Goal: Check status: Check status

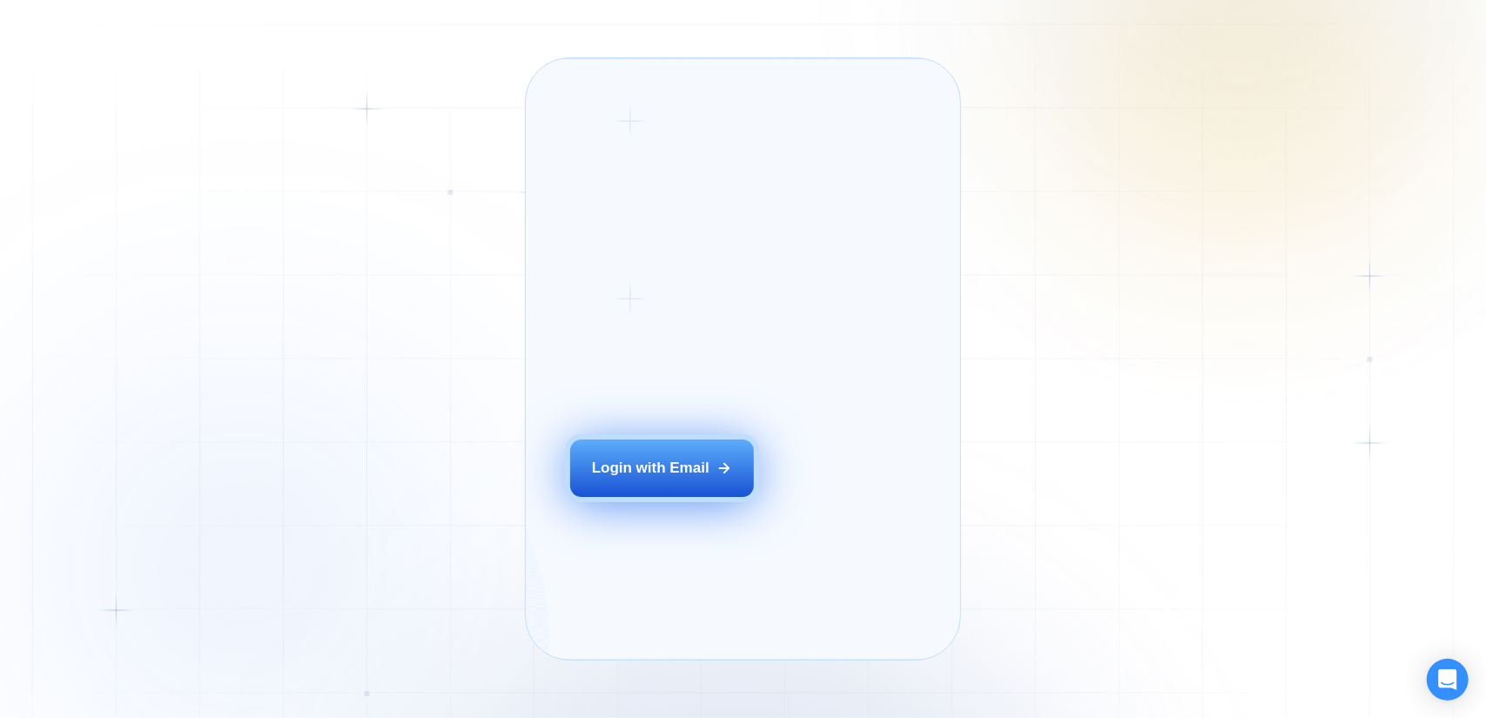
click at [614, 485] on button "Login with Email" at bounding box center [662, 468] width 184 height 57
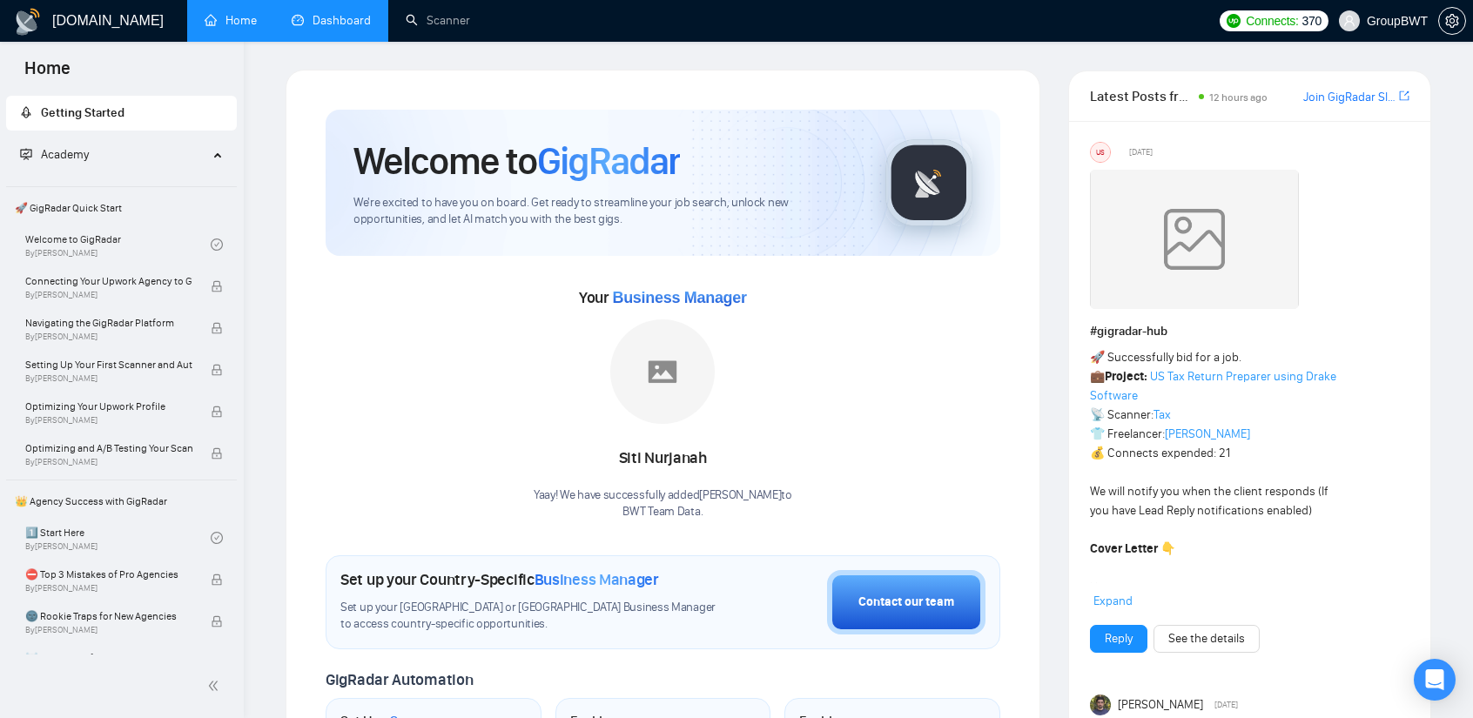
click at [336, 27] on link "Dashboard" at bounding box center [331, 20] width 79 height 15
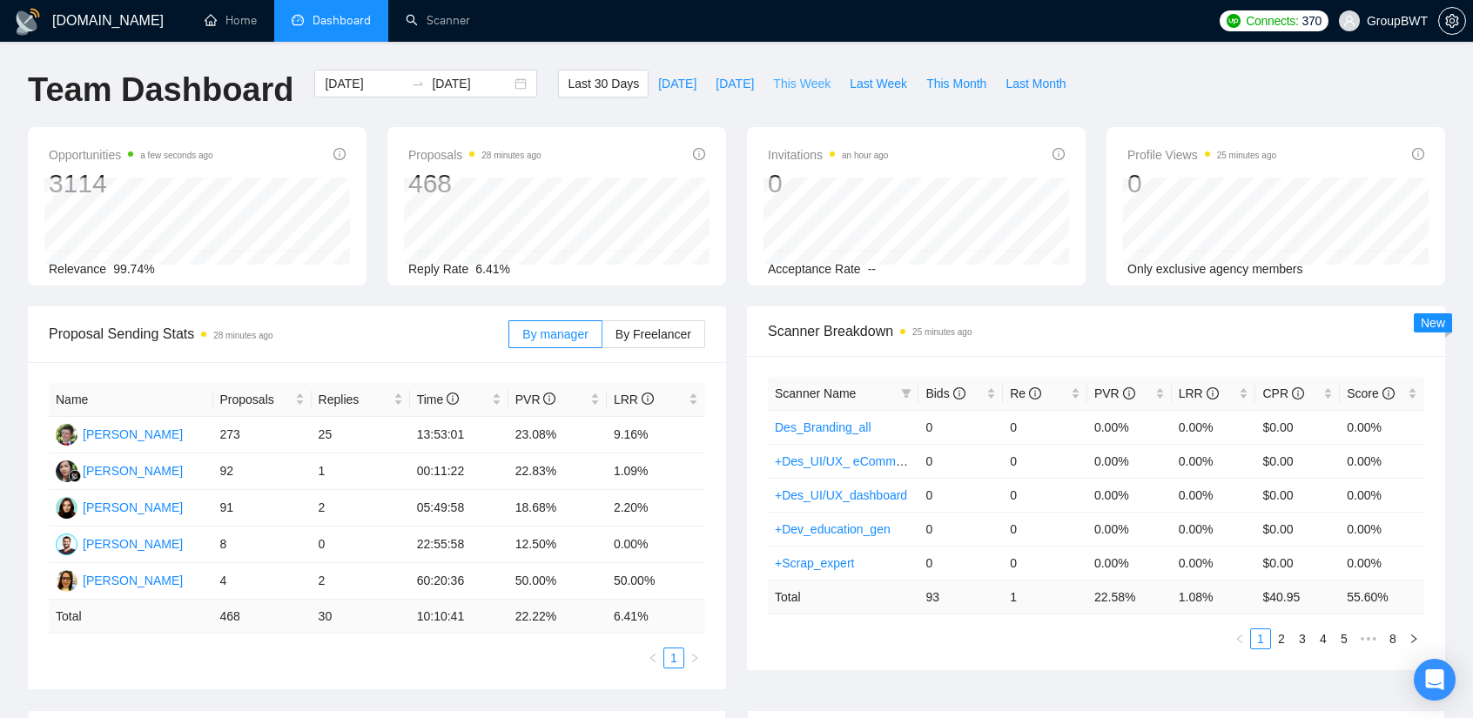
click at [784, 84] on span "This Week" at bounding box center [801, 83] width 57 height 19
type input "2025-09-15"
type input "2025-09-21"
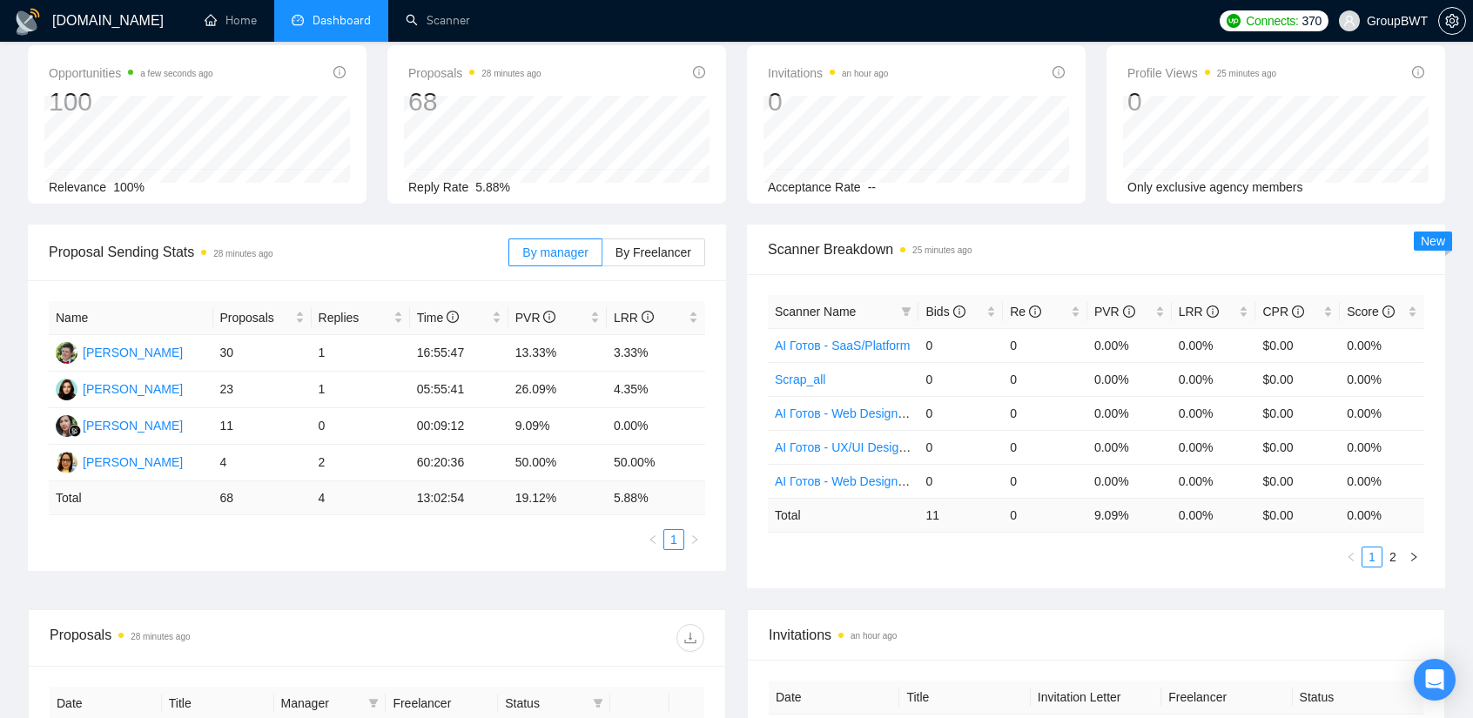
scroll to position [87, 0]
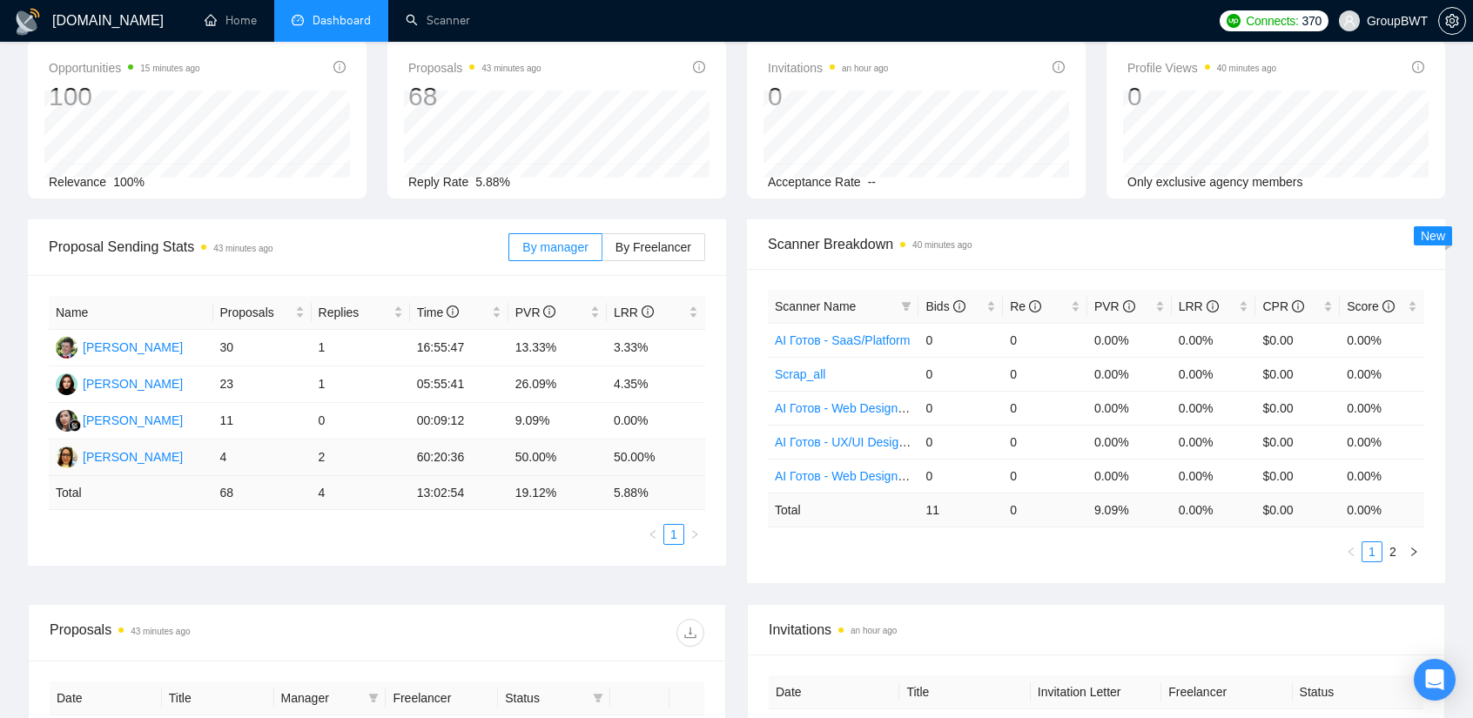
click at [238, 455] on td "4" at bounding box center [262, 458] width 98 height 37
click at [218, 462] on td "4" at bounding box center [262, 458] width 98 height 37
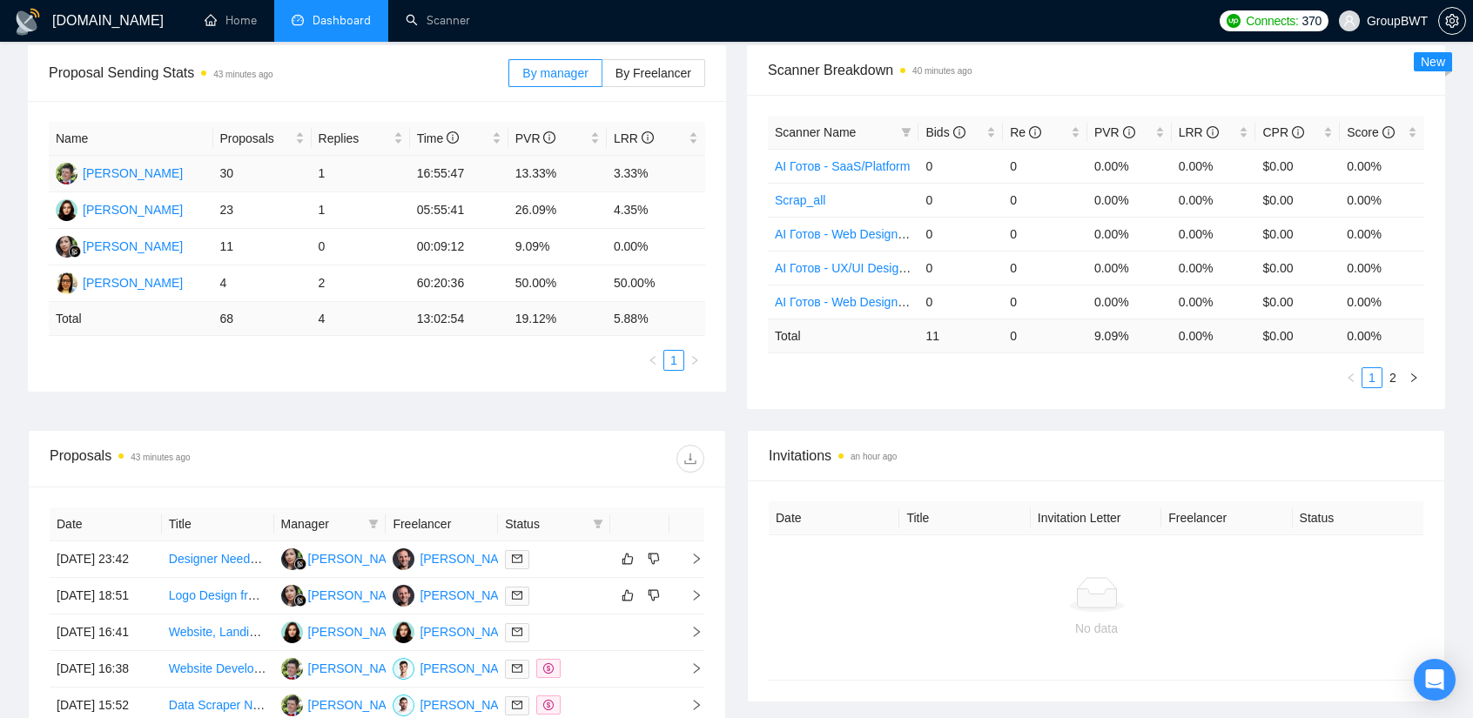
scroll to position [0, 0]
